Goal: Task Accomplishment & Management: Complete application form

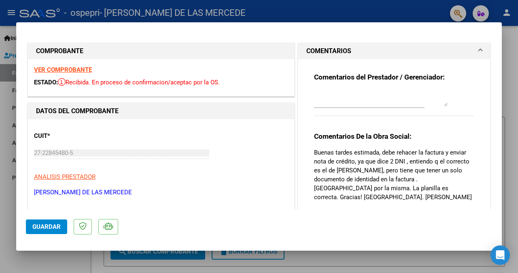
click at [507, 125] on div at bounding box center [259, 136] width 518 height 273
type input "$ 0,00"
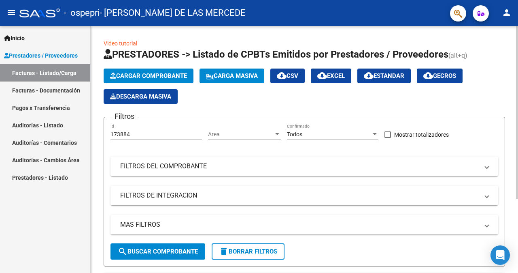
click at [161, 73] on span "Cargar Comprobante" at bounding box center [148, 75] width 77 height 7
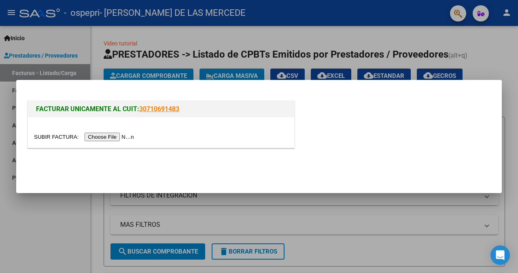
click at [125, 138] on input "file" at bounding box center [85, 136] width 102 height 9
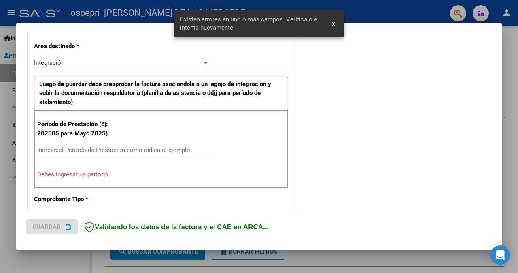
scroll to position [187, 0]
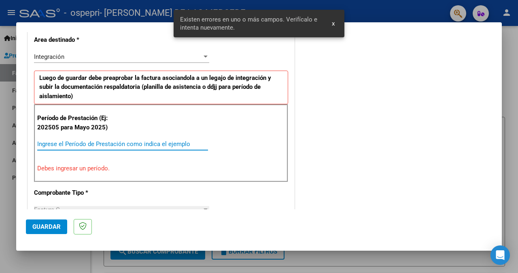
click at [135, 143] on input "Ingrese el Período de Prestación como indica el ejemplo" at bounding box center [122, 143] width 171 height 7
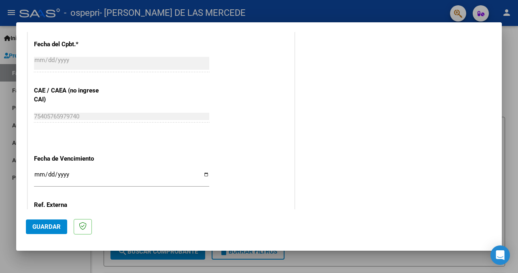
scroll to position [485, 0]
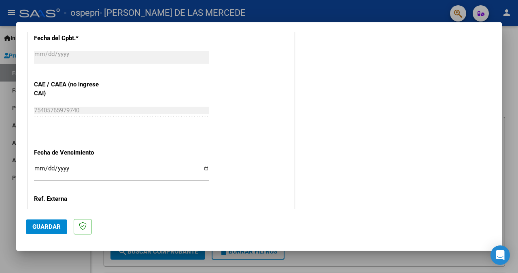
type input "202509"
click at [38, 168] on input "Ingresar la fecha" at bounding box center [121, 171] width 175 height 13
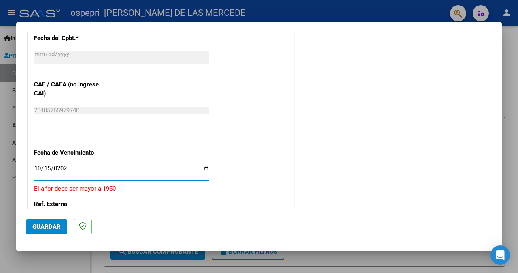
type input "[DATE]"
click at [49, 226] on span "Guardar" at bounding box center [46, 226] width 28 height 7
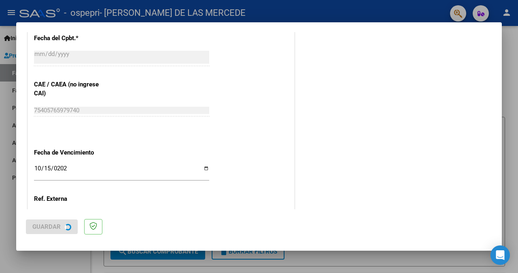
scroll to position [0, 0]
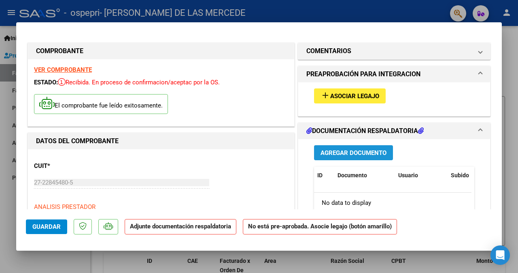
click at [335, 148] on button "Agregar Documento" at bounding box center [353, 152] width 79 height 15
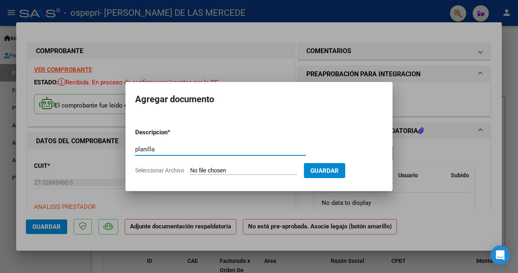
type input "planilla"
click at [234, 170] on input "Seleccionar Archivo" at bounding box center [243, 171] width 107 height 8
type input "C:\fakepath\[PERSON_NAME] 1.pdf"
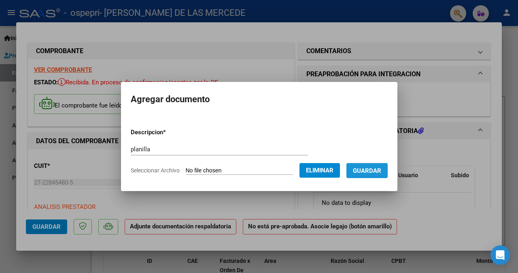
click at [371, 175] on button "Guardar" at bounding box center [367, 170] width 41 height 15
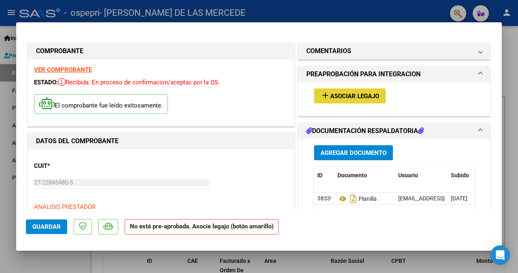
click at [323, 93] on mat-icon "add" at bounding box center [326, 95] width 10 height 10
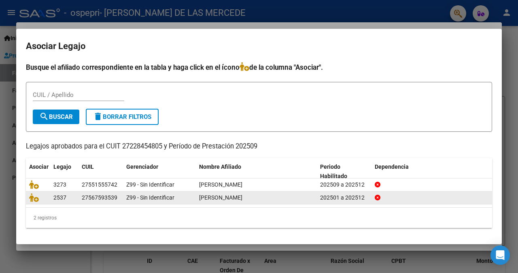
click at [190, 196] on div "Z99 - Sin Identificar" at bounding box center [159, 197] width 66 height 9
click at [34, 198] on icon at bounding box center [34, 197] width 10 height 9
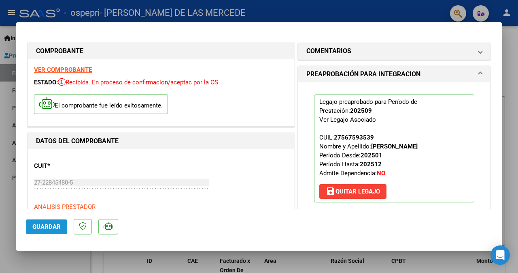
click at [50, 226] on span "Guardar" at bounding box center [46, 226] width 28 height 7
click at [513, 157] on div at bounding box center [259, 136] width 518 height 273
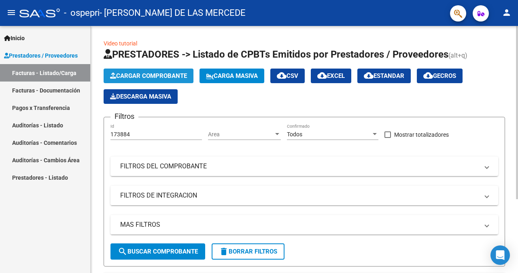
click at [171, 78] on span "Cargar Comprobante" at bounding box center [148, 75] width 77 height 7
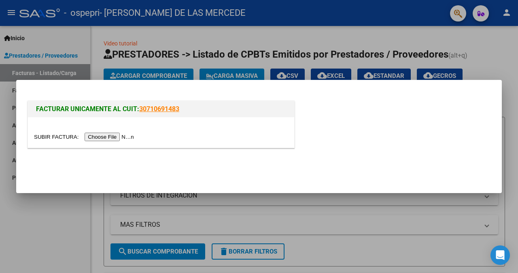
click at [121, 136] on input "file" at bounding box center [85, 136] width 102 height 9
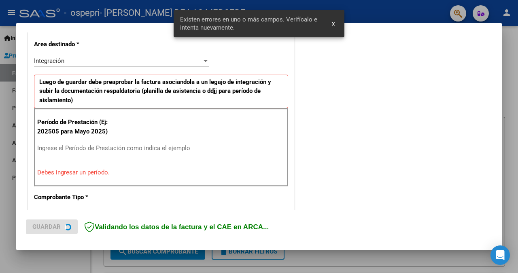
scroll to position [187, 0]
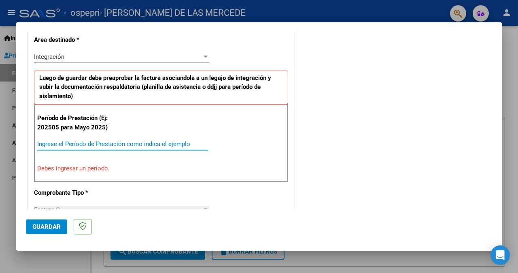
click at [107, 143] on input "Ingrese el Período de Prestación como indica el ejemplo" at bounding box center [122, 143] width 171 height 7
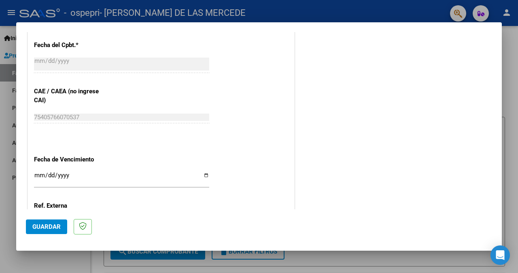
scroll to position [479, 0]
type input "202509"
click at [38, 173] on input "Ingresar la fecha" at bounding box center [121, 177] width 175 height 13
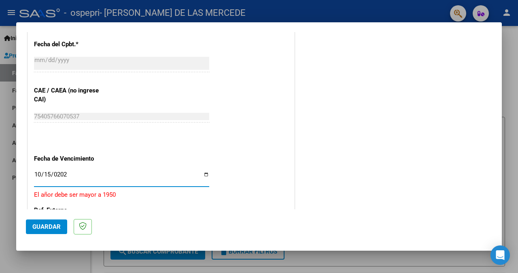
type input "[DATE]"
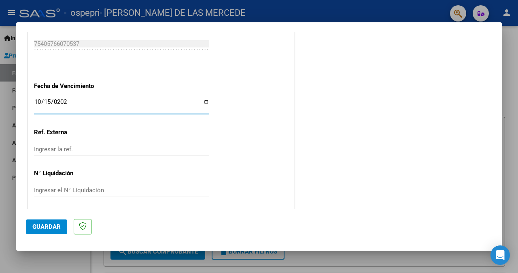
scroll to position [552, 0]
click at [45, 225] on span "Guardar" at bounding box center [46, 226] width 28 height 7
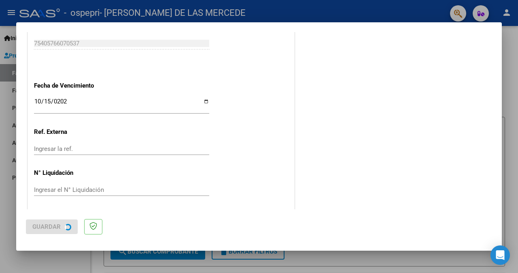
scroll to position [0, 0]
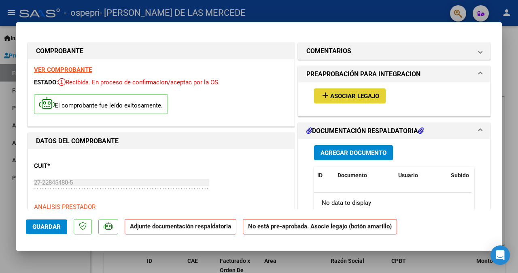
click at [330, 94] on span "Asociar Legajo" at bounding box center [354, 95] width 49 height 7
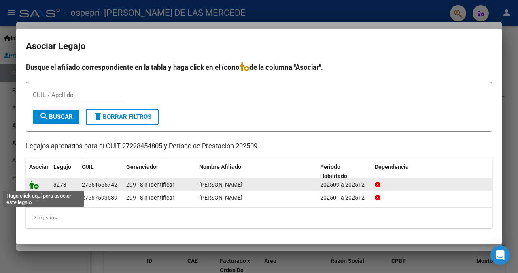
click at [33, 181] on icon at bounding box center [34, 184] width 10 height 9
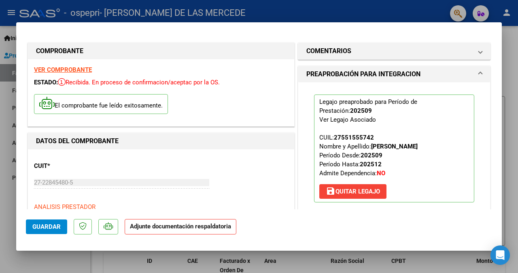
click at [517, 210] on div at bounding box center [259, 136] width 518 height 273
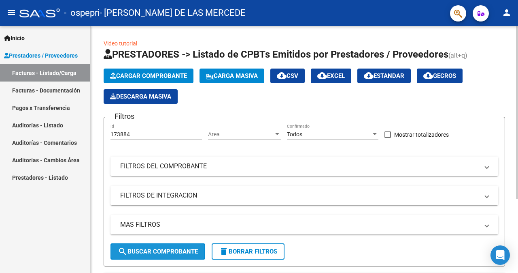
click at [170, 253] on span "search Buscar Comprobante" at bounding box center [158, 250] width 80 height 7
click at [124, 248] on mat-icon "search" at bounding box center [123, 251] width 10 height 10
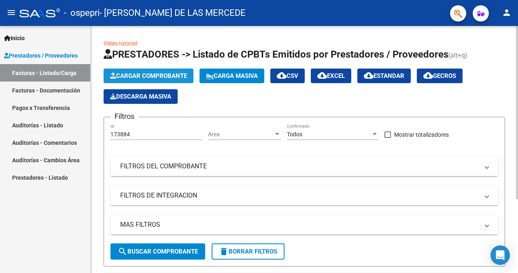
click at [165, 72] on span "Cargar Comprobante" at bounding box center [148, 75] width 77 height 7
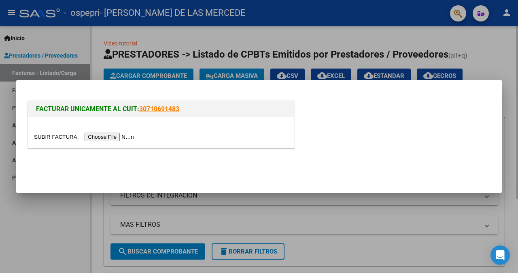
click at [165, 72] on div at bounding box center [259, 136] width 518 height 273
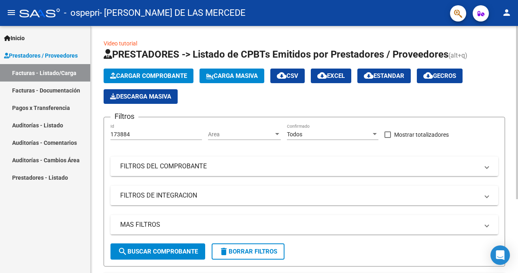
click at [314, 168] on mat-panel-title "FILTROS DEL COMPROBANTE" at bounding box center [299, 166] width 359 height 9
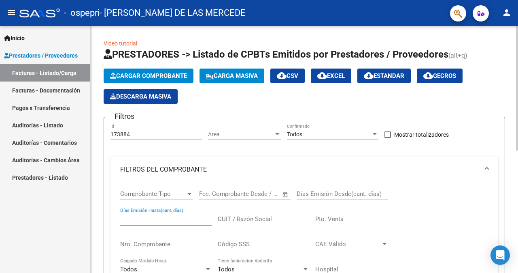
click at [158, 219] on input "Días Emisión Hasta(cant. días)" at bounding box center [166, 218] width 92 height 7
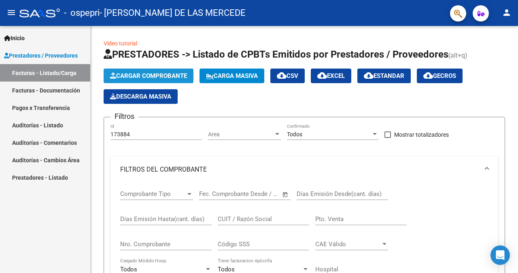
click at [174, 73] on span "Cargar Comprobante" at bounding box center [148, 75] width 77 height 7
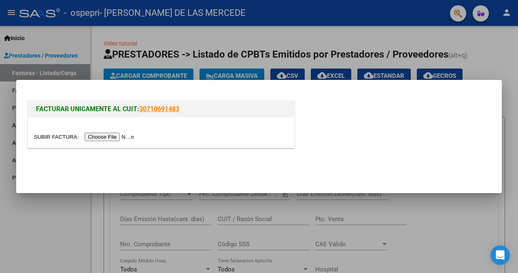
click at [130, 136] on input "file" at bounding box center [85, 136] width 102 height 9
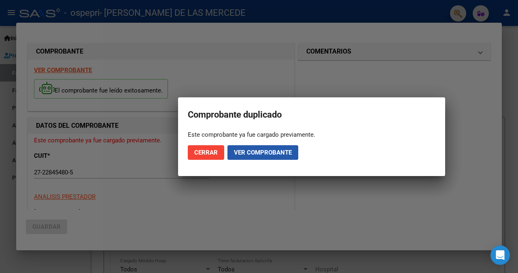
click at [249, 153] on span "Ver comprobante" at bounding box center [263, 152] width 58 height 7
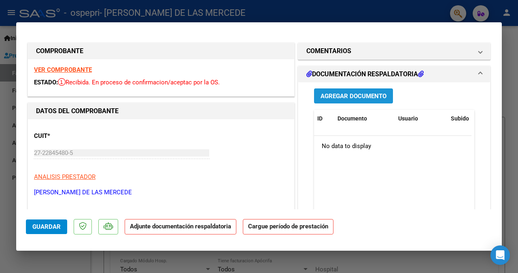
click at [337, 94] on span "Agregar Documento" at bounding box center [354, 95] width 66 height 7
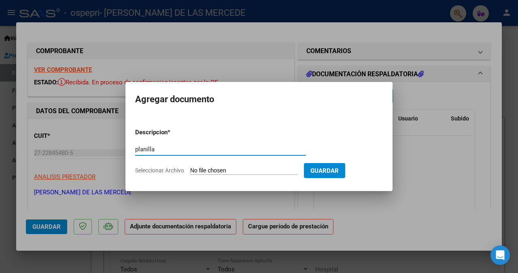
type input "planilla"
click at [249, 167] on input "Seleccionar Archivo" at bounding box center [243, 171] width 107 height 8
type input "C:\fakepath\FIORE1.pdf"
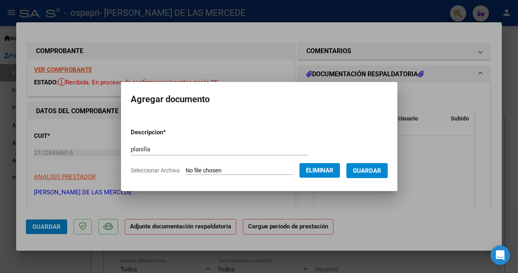
click at [372, 170] on span "Guardar" at bounding box center [367, 170] width 28 height 7
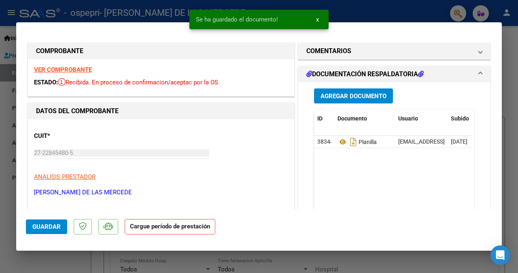
click at [372, 170] on datatable-body "38344 Planilla [EMAIL_ADDRESS][DOMAIN_NAME] - [PERSON_NAME] DE LAS [PERSON_NAME…" at bounding box center [393, 173] width 158 height 75
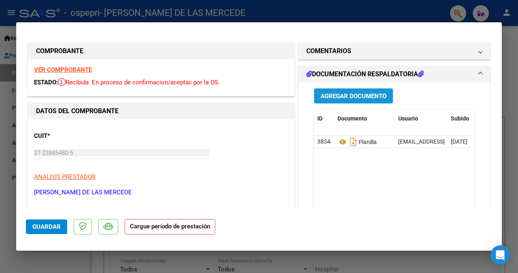
click at [344, 94] on span "Agregar Documento" at bounding box center [354, 95] width 66 height 7
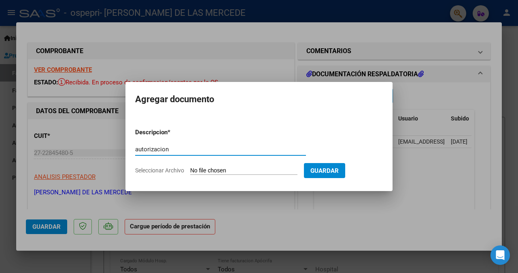
type input "autorizacion"
click at [230, 168] on input "Seleccionar Archivo" at bounding box center [243, 171] width 107 height 8
type input "C:\fakepath\Scan_20251005_203502.pdf"
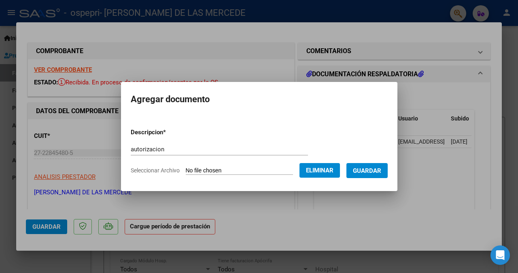
click at [317, 170] on span "Eliminar" at bounding box center [320, 169] width 28 height 7
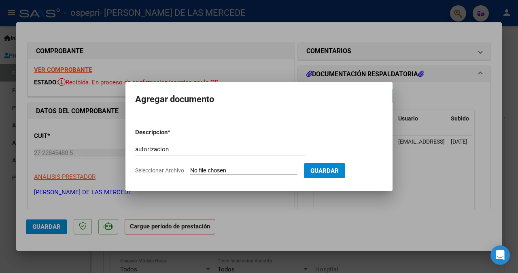
click at [235, 169] on input "Seleccionar Archivo" at bounding box center [243, 171] width 107 height 8
click at [234, 167] on input "Seleccionar Archivo" at bounding box center [243, 171] width 107 height 8
type input "C:\fakepath\[PERSON_NAME] 55155574 (1)_250908_132758.pdf"
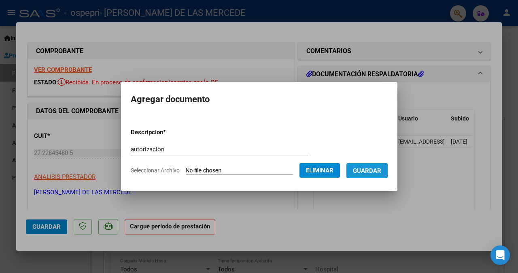
click at [371, 169] on span "Guardar" at bounding box center [367, 170] width 28 height 7
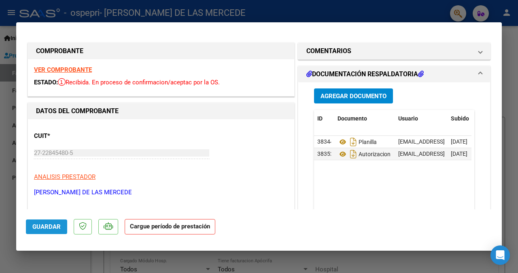
click at [53, 223] on span "Guardar" at bounding box center [46, 226] width 28 height 7
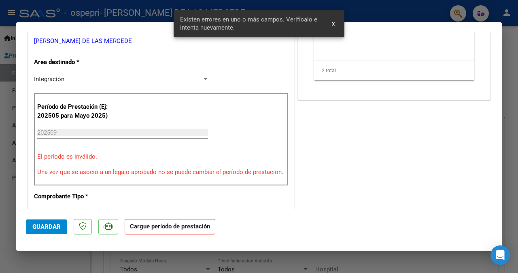
scroll to position [155, 0]
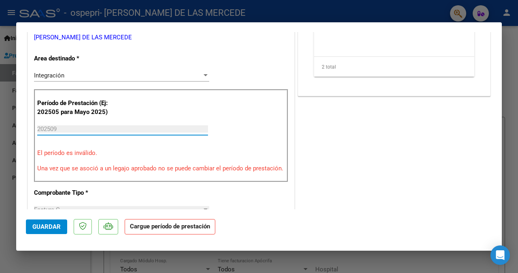
click at [73, 127] on input "202509" at bounding box center [122, 128] width 171 height 7
click at [62, 128] on input "202509" at bounding box center [122, 128] width 171 height 7
click at [64, 129] on input "202509" at bounding box center [122, 128] width 171 height 7
click at [55, 130] on input "202509" at bounding box center [122, 128] width 171 height 7
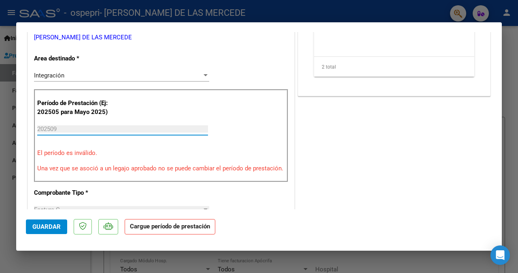
drag, startPoint x: 38, startPoint y: 125, endPoint x: 58, endPoint y: 128, distance: 20.0
click at [58, 128] on input "202509" at bounding box center [122, 128] width 171 height 7
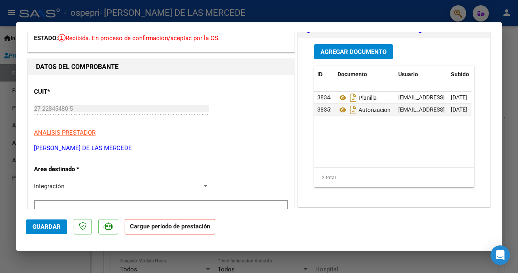
scroll to position [40, 0]
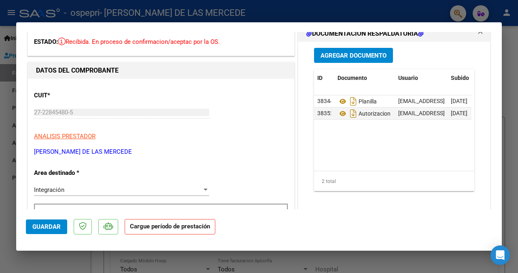
click at [160, 136] on p "ANALISIS PRESTADOR" at bounding box center [161, 136] width 254 height 9
click at [53, 224] on span "Guardar" at bounding box center [46, 226] width 28 height 7
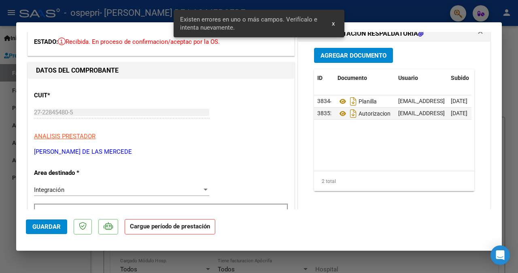
scroll to position [155, 0]
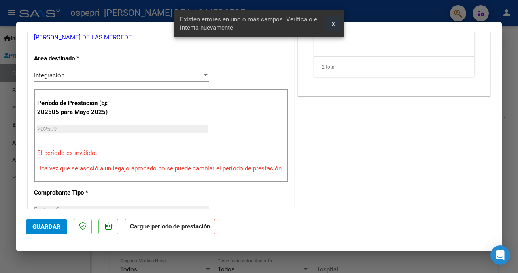
click at [332, 25] on span "x" at bounding box center [333, 23] width 3 height 7
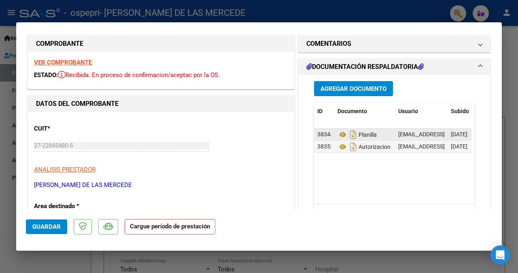
scroll to position [0, 0]
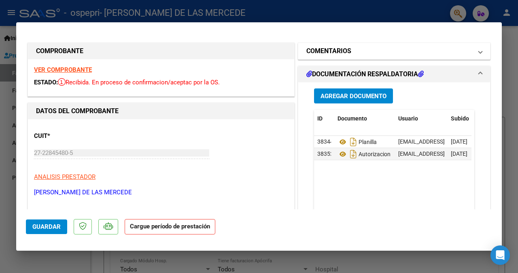
click at [326, 51] on h1 "COMENTARIOS" at bounding box center [329, 51] width 45 height 10
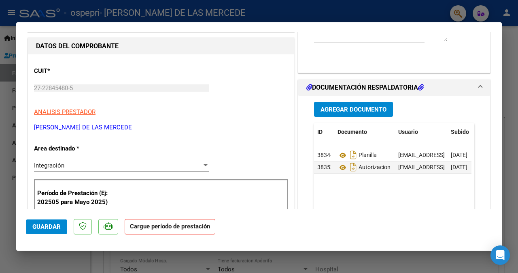
scroll to position [81, 0]
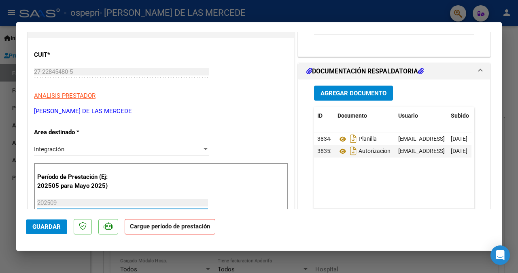
click at [90, 202] on input "202509" at bounding box center [122, 202] width 171 height 7
click at [43, 181] on p "Período de Prestación (Ej: 202505 para Mayo 2025)" at bounding box center [74, 181] width 75 height 18
click at [64, 180] on p "Período de Prestación (Ej: 202505 para Mayo 2025)" at bounding box center [74, 181] width 75 height 18
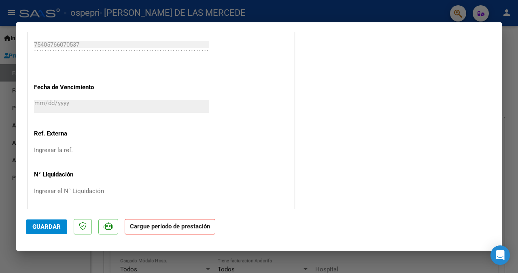
scroll to position [542, 0]
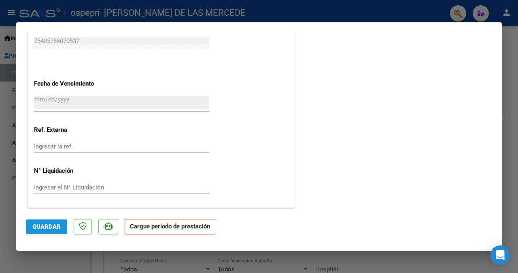
click at [57, 226] on span "Guardar" at bounding box center [46, 226] width 28 height 7
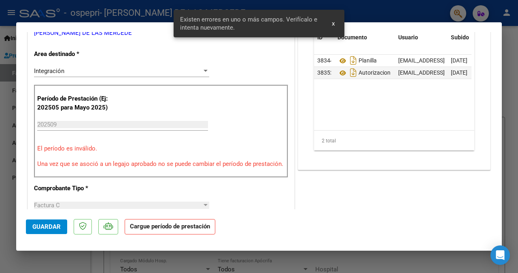
scroll to position [155, 0]
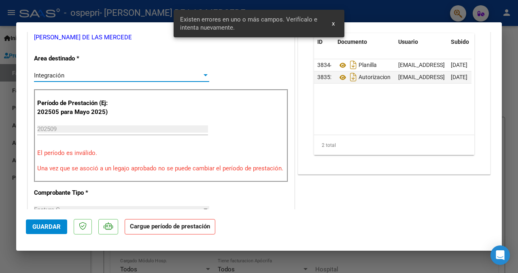
click at [205, 75] on div at bounding box center [206, 75] width 4 height 2
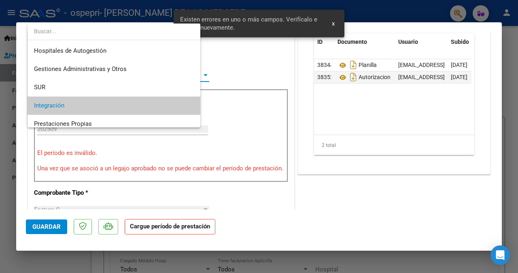
scroll to position [30, 0]
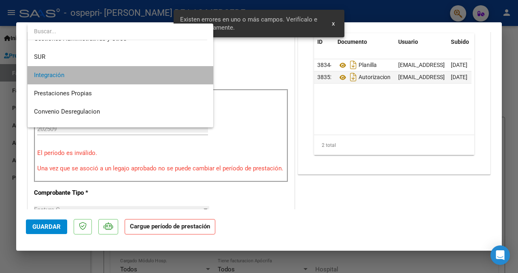
click at [194, 76] on span "Integración" at bounding box center [120, 75] width 173 height 18
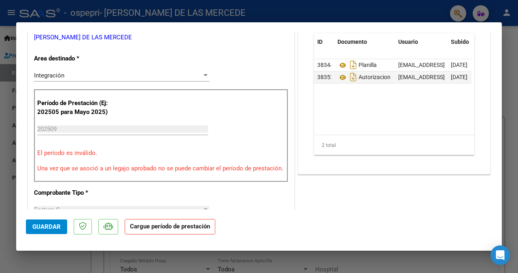
click at [86, 153] on p "El período es inválido." at bounding box center [161, 152] width 248 height 9
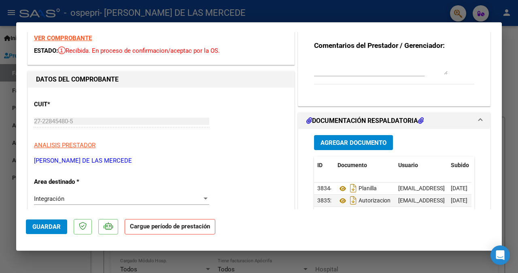
scroll to position [0, 0]
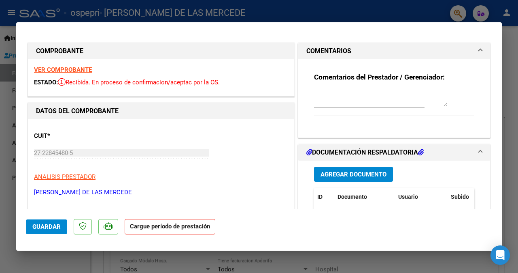
click at [85, 67] on strong "VER COMPROBANTE" at bounding box center [63, 69] width 58 height 7
click at [40, 224] on span "Guardar" at bounding box center [46, 226] width 28 height 7
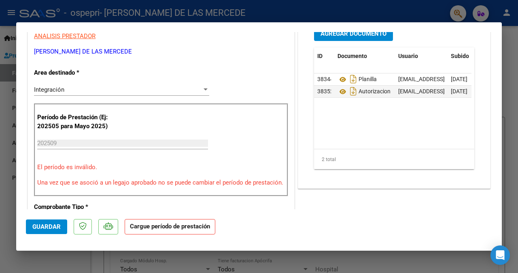
scroll to position [155, 0]
